Goal: Task Accomplishment & Management: Manage account settings

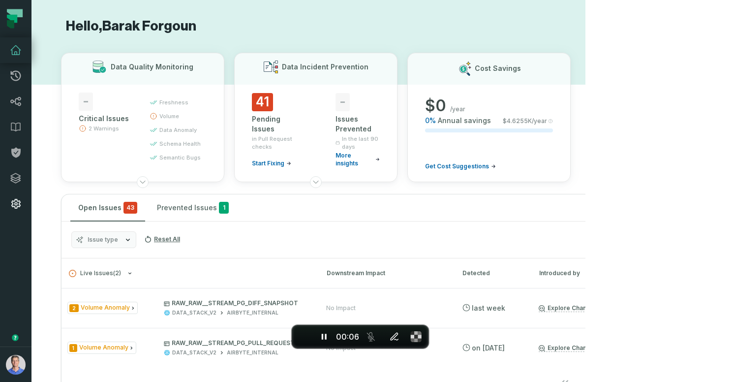
click at [10, 202] on icon at bounding box center [16, 204] width 12 height 12
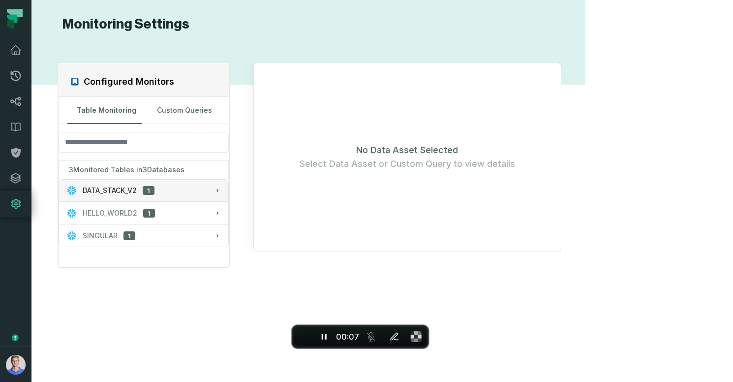
click at [162, 190] on div "DATA_STACK_V2 1" at bounding box center [144, 191] width 154 height 10
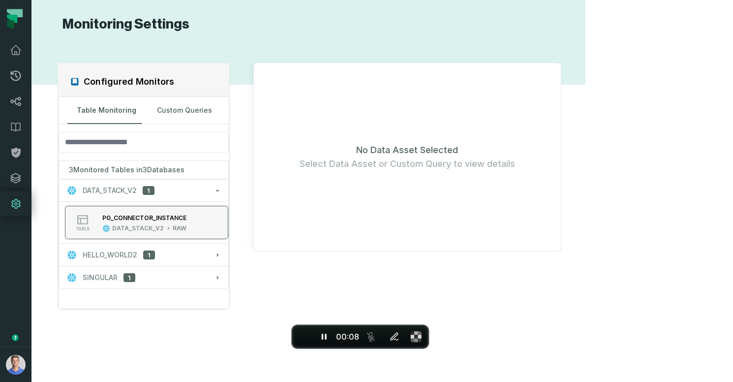
click at [169, 215] on div "PG_CONNECTOR_INSTANCE" at bounding box center [144, 217] width 84 height 7
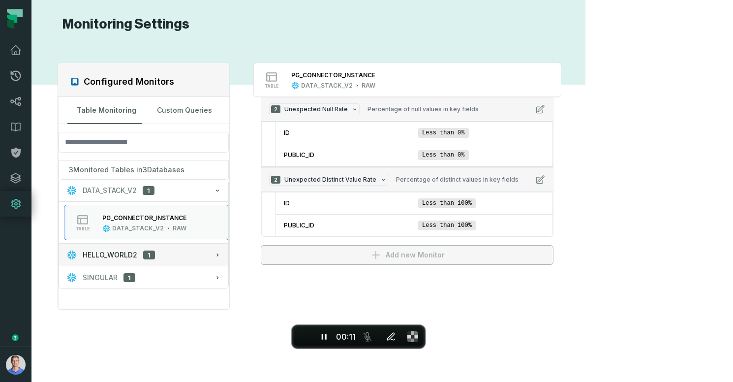
click at [132, 254] on span "HELLO_WORLD2" at bounding box center [110, 255] width 55 height 10
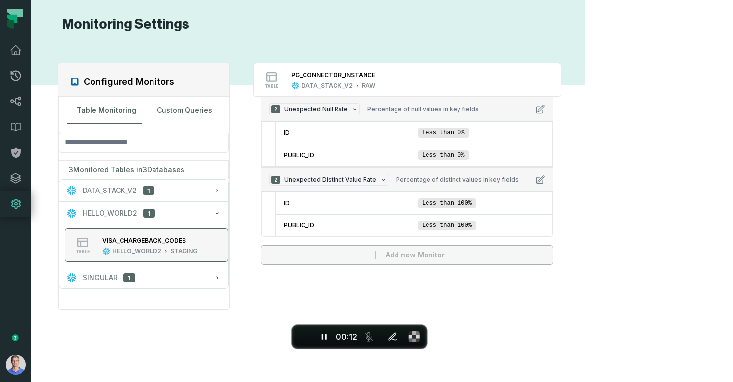
click at [166, 244] on div "VISA_CHARGEBACK_CODES HELLO_WORLD2 STAGING" at bounding box center [149, 245] width 103 height 20
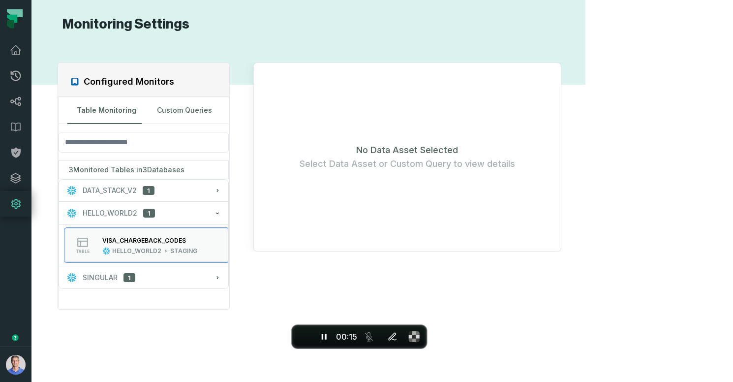
click at [529, 252] on div "Configured Monitors Table Monitoring Custom Queries 3 Monitored Tables in 3 Dat…" at bounding box center [308, 207] width 535 height 325
drag, startPoint x: 533, startPoint y: 248, endPoint x: 473, endPoint y: 183, distance: 88.5
click at [533, 247] on div "No Data Asset Selected Select Data Asset or Custom Query to view details" at bounding box center [407, 157] width 308 height 189
click at [465, 176] on div "No Data Asset Selected Select Data Asset or Custom Query to view details" at bounding box center [407, 157] width 308 height 189
click at [447, 145] on div "No Data Asset Selected Select Data Asset or Custom Query to view details" at bounding box center [407, 157] width 308 height 189
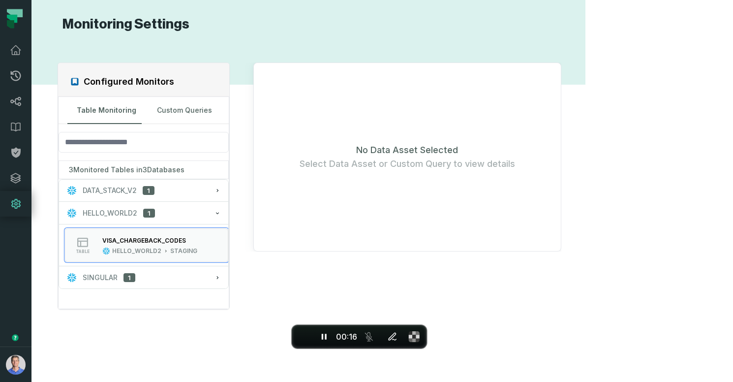
click at [474, 127] on div "No Data Asset Selected Select Data Asset or Custom Query to view details" at bounding box center [407, 157] width 308 height 189
drag, startPoint x: 579, startPoint y: 141, endPoint x: 573, endPoint y: 156, distance: 16.4
click at [562, 148] on div "No Data Asset Selected Select Data Asset or Custom Query to view details" at bounding box center [407, 157] width 308 height 189
click at [554, 219] on div "No Data Asset Selected Select Data Asset or Custom Query to view details" at bounding box center [407, 157] width 308 height 189
click at [115, 275] on span "SINGULAR" at bounding box center [100, 278] width 35 height 10
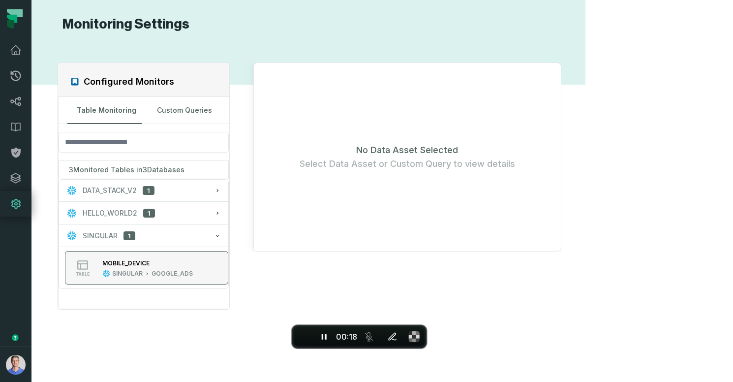
click at [157, 258] on div "MOBILE_DEVICE" at bounding box center [147, 263] width 91 height 10
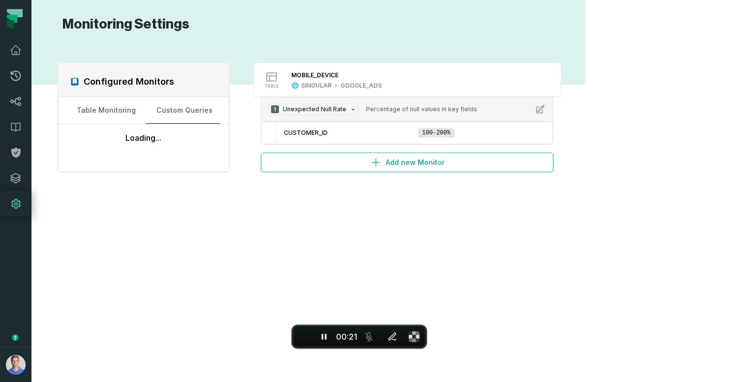
click at [220, 113] on button "Custom Queries" at bounding box center [183, 110] width 74 height 27
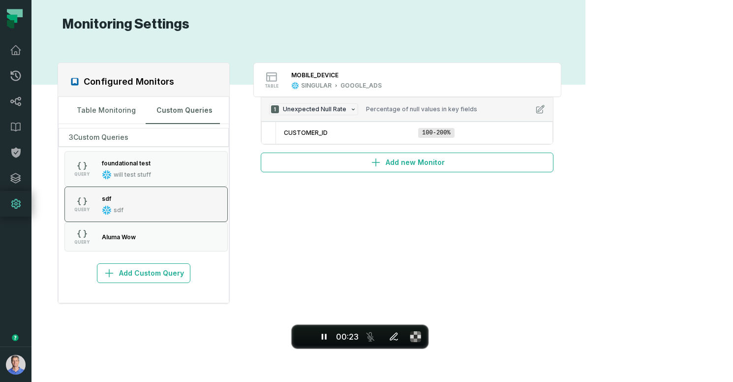
click at [161, 205] on button "QUERY sdf sdf" at bounding box center [145, 204] width 163 height 35
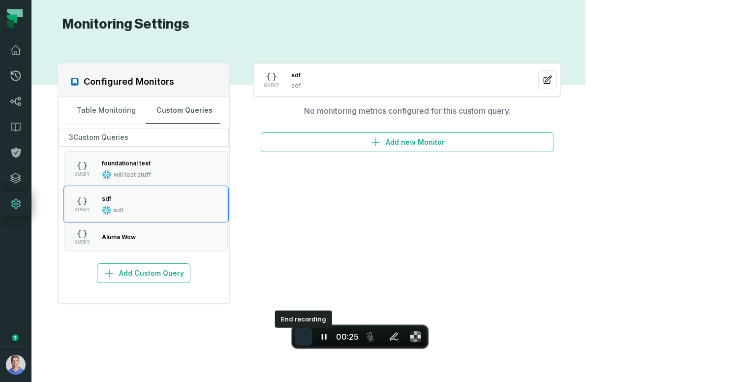
click at [304, 337] on span "End recording" at bounding box center [304, 337] width 0 height 0
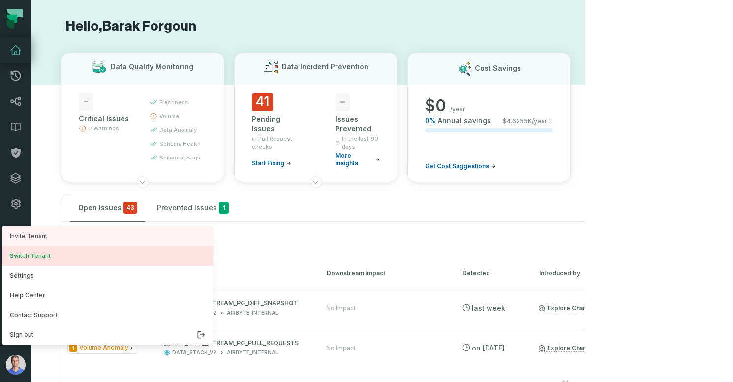
click at [32, 252] on button "Switch Tenant" at bounding box center [107, 256] width 211 height 20
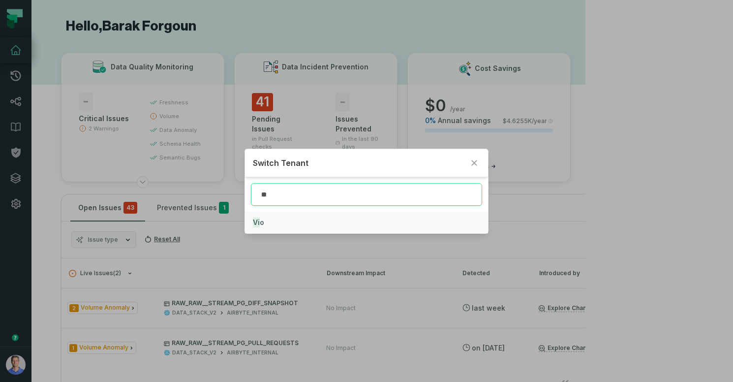
type input "**"
click at [267, 218] on button "Vi o" at bounding box center [367, 223] width 244 height 22
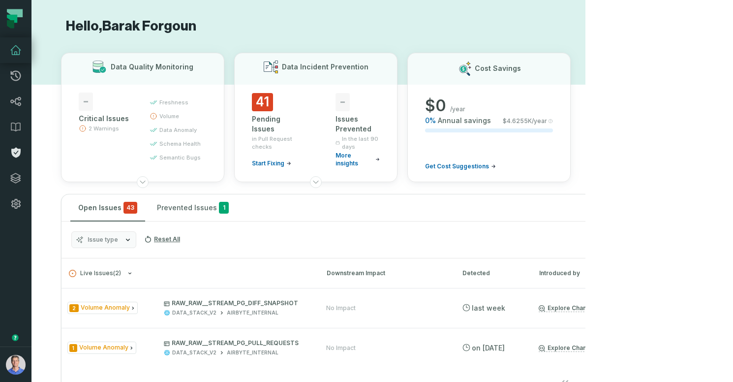
click at [17, 152] on icon at bounding box center [16, 153] width 12 height 12
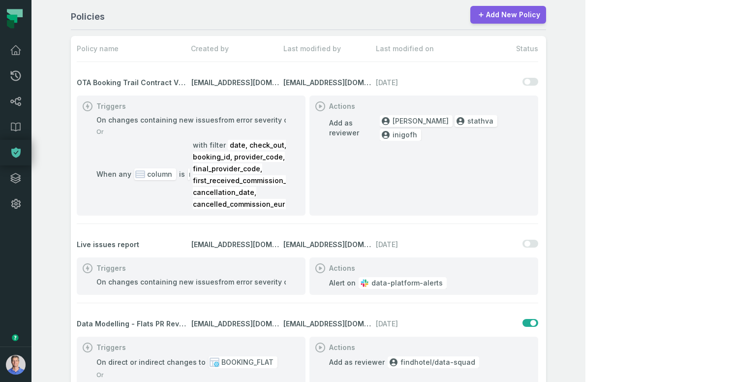
click at [546, 19] on link "Add New Policy" at bounding box center [509, 15] width 76 height 18
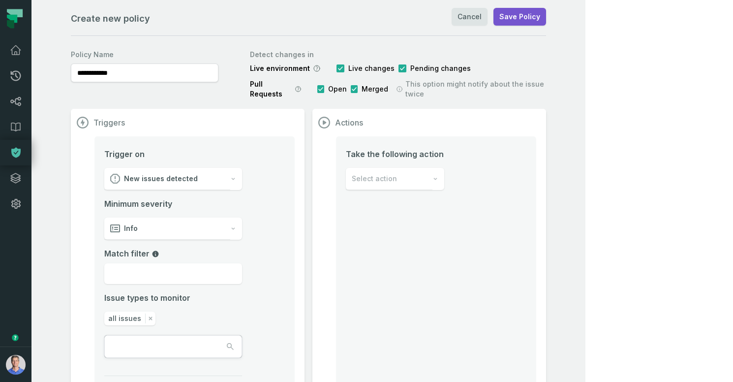
click at [433, 175] on div "Select action" at bounding box center [389, 179] width 87 height 22
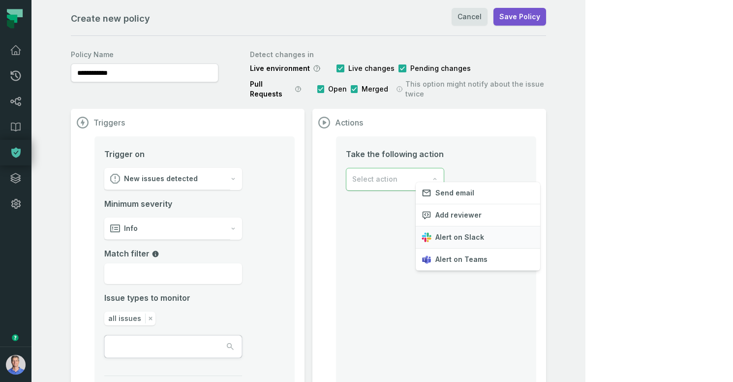
click at [449, 241] on span "Alert on Slack" at bounding box center [460, 237] width 49 height 10
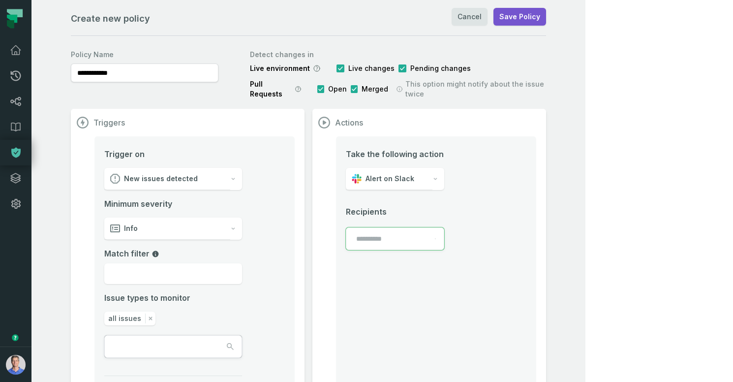
click at [435, 232] on input "text" at bounding box center [390, 239] width 89 height 22
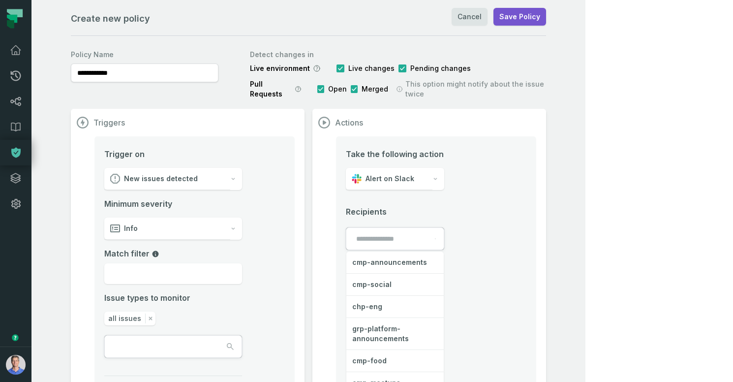
click at [536, 177] on div "Take the following action Alert on Slack Recipients cmp-announcements cmp-socia…" at bounding box center [436, 273] width 200 height 275
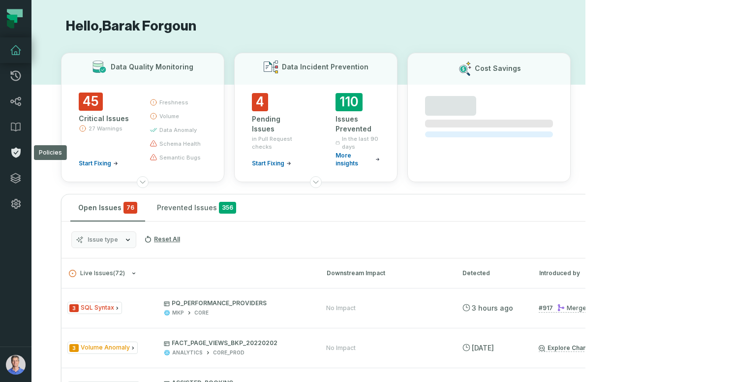
click at [17, 154] on icon at bounding box center [15, 153] width 9 height 10
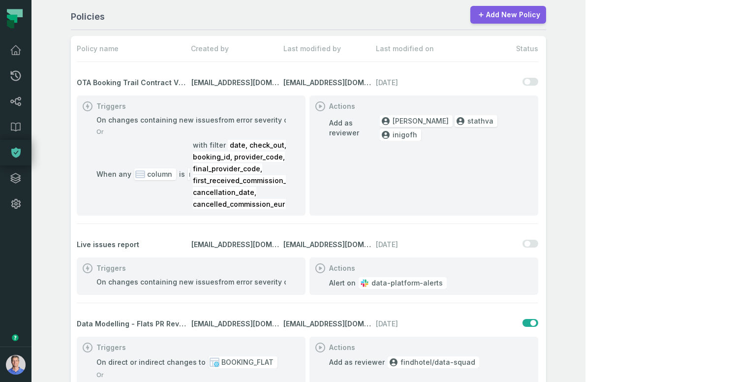
click at [546, 17] on link "Add New Policy" at bounding box center [509, 15] width 76 height 18
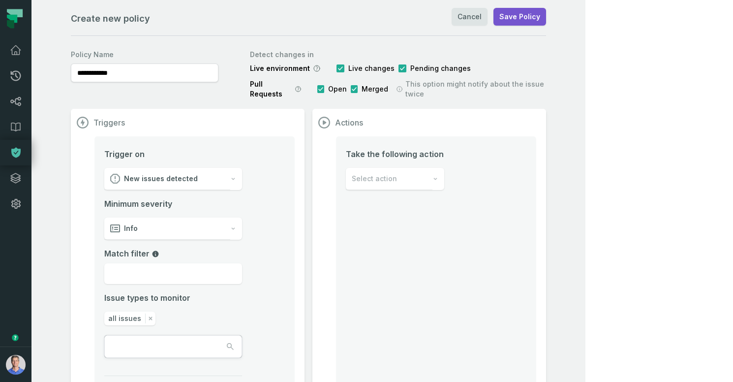
click at [181, 174] on span "New issues detected" at bounding box center [161, 179] width 74 height 10
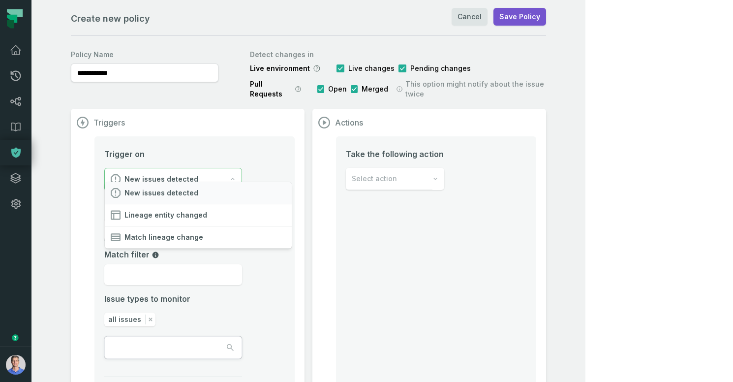
click at [177, 188] on span "New issues detected" at bounding box center [162, 193] width 74 height 10
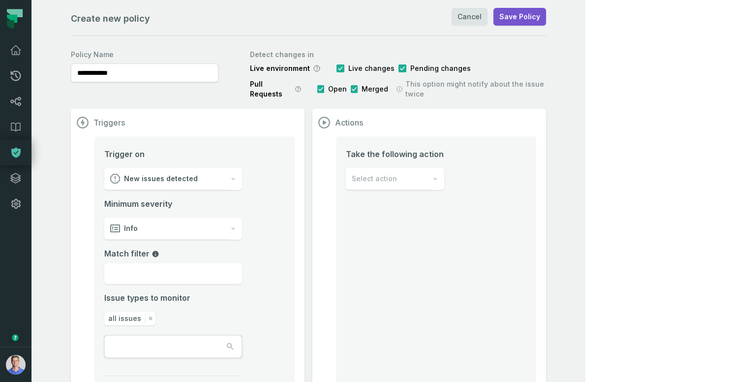
click at [182, 218] on div "Info" at bounding box center [167, 229] width 126 height 22
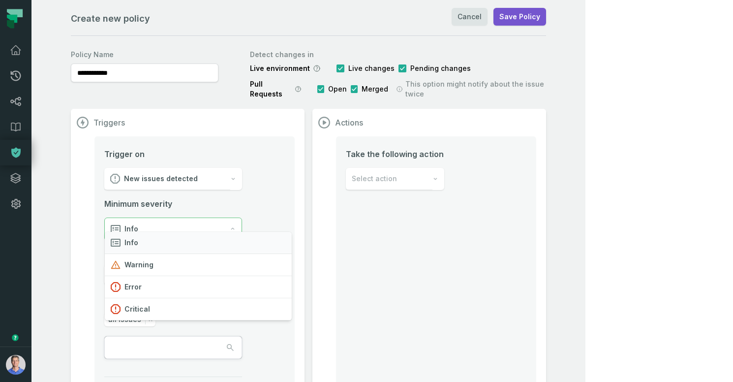
click at [171, 240] on div "Info" at bounding box center [198, 243] width 187 height 22
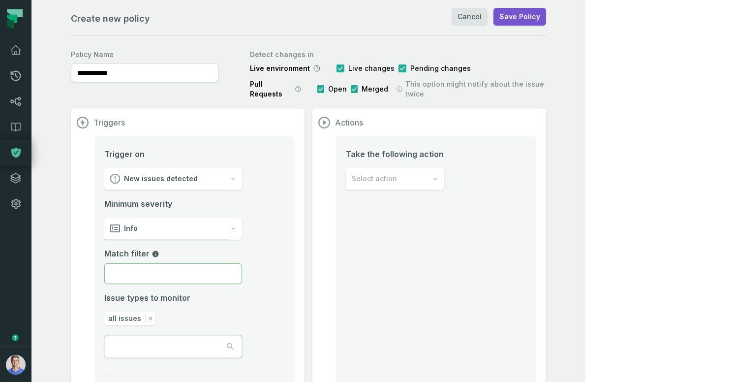
click at [159, 263] on input "Match filter" at bounding box center [173, 273] width 138 height 21
type input "*"
click at [164, 174] on span "New issues detected" at bounding box center [161, 179] width 74 height 10
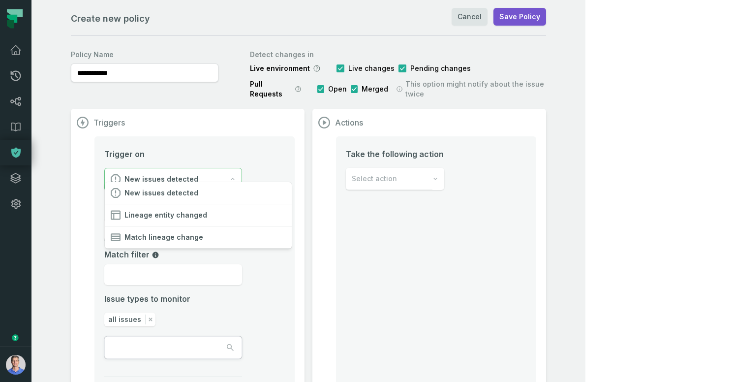
click at [164, 174] on span "New issues detected" at bounding box center [162, 179] width 74 height 10
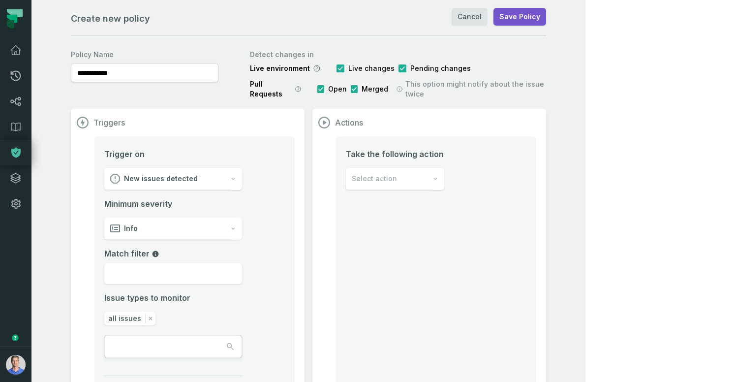
click at [198, 225] on div "Info" at bounding box center [167, 229] width 126 height 22
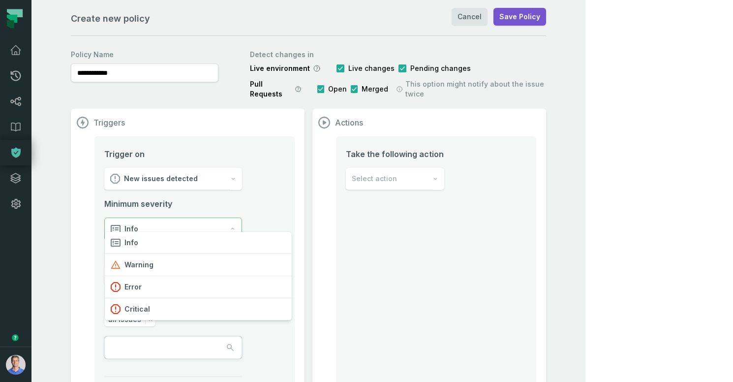
click at [379, 239] on div "Triggers Trigger on New issues detected Minimum severity Info Match filter Issu…" at bounding box center [308, 266] width 475 height 314
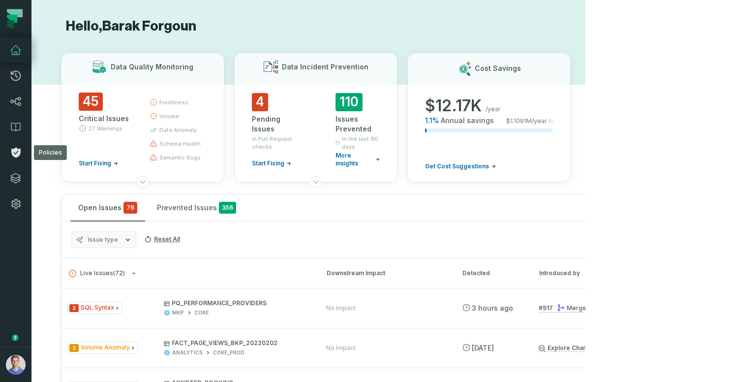
click at [16, 148] on icon at bounding box center [15, 153] width 9 height 10
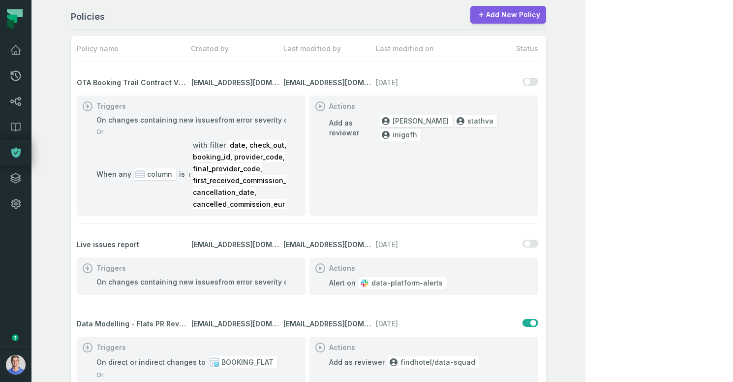
click at [546, 14] on link "Add New Policy" at bounding box center [509, 15] width 76 height 18
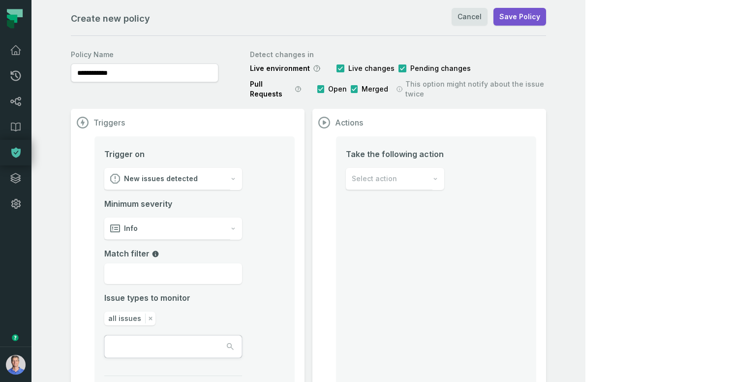
click at [228, 168] on div "New issues detected" at bounding box center [167, 179] width 126 height 22
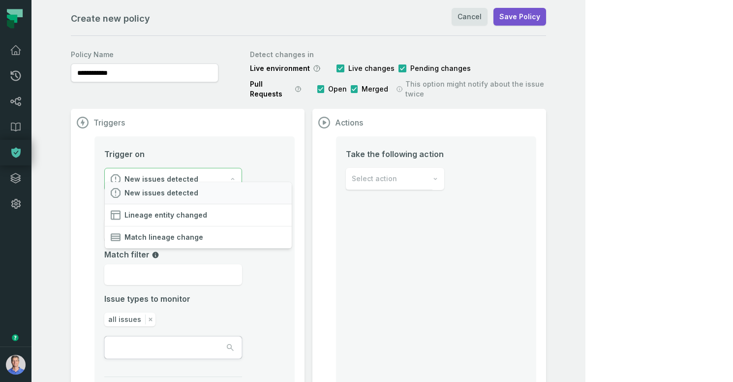
click at [217, 186] on div "New issues detected" at bounding box center [198, 193] width 187 height 22
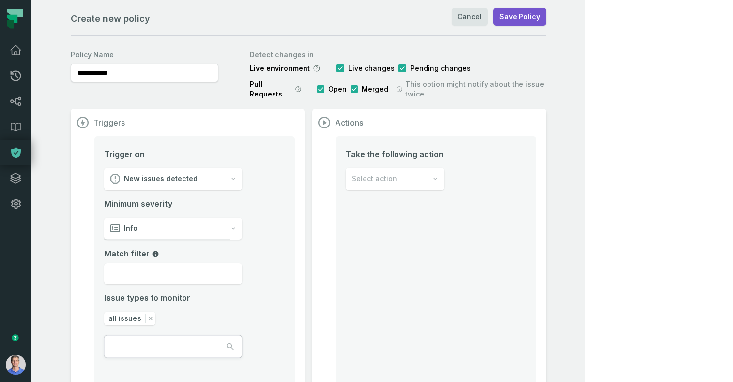
click at [199, 221] on div "Info" at bounding box center [167, 229] width 126 height 22
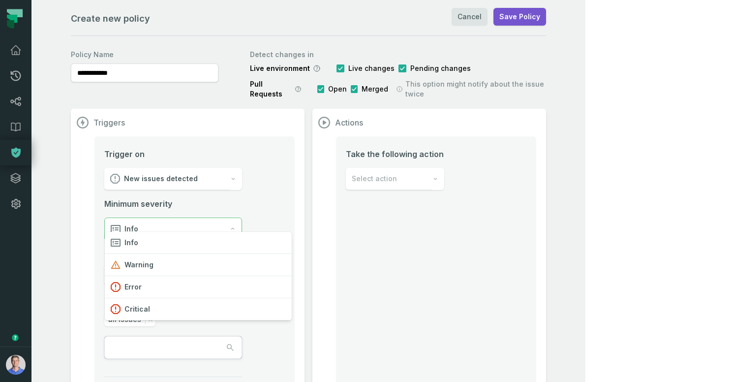
click at [199, 221] on div "Info" at bounding box center [167, 229] width 125 height 22
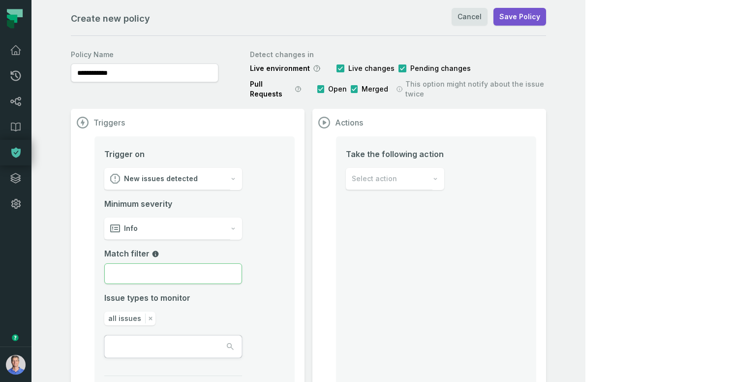
click at [160, 263] on input "Match filter" at bounding box center [173, 273] width 138 height 21
click at [138, 339] on input "text" at bounding box center [149, 347] width 89 height 22
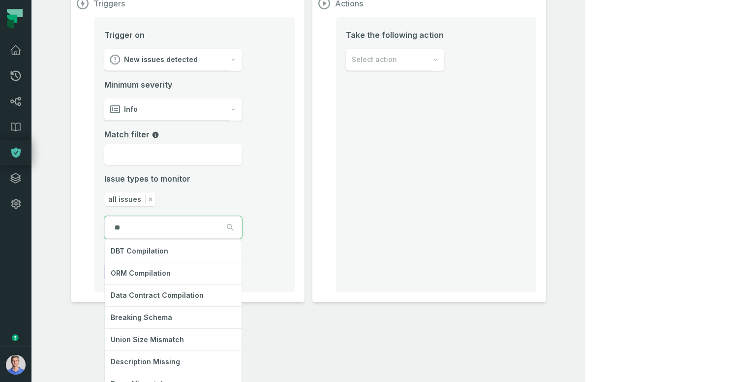
scroll to position [37, 0]
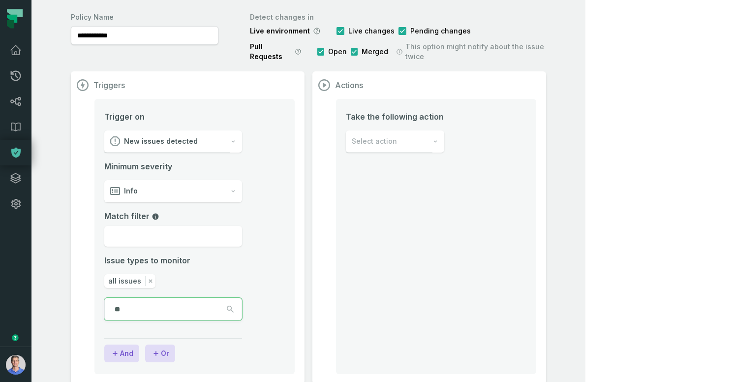
type input "*"
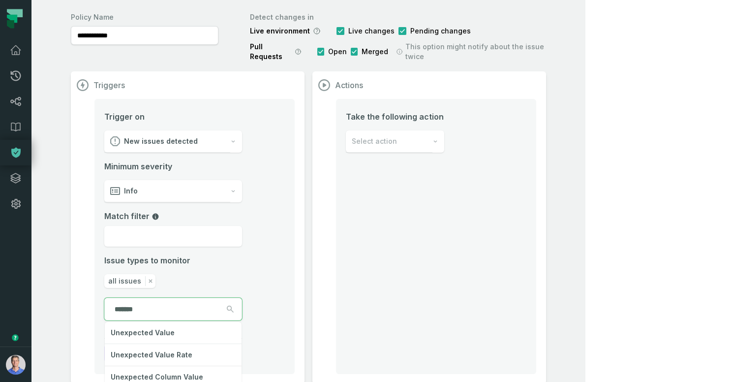
type input "*******"
